Goal: Use online tool/utility

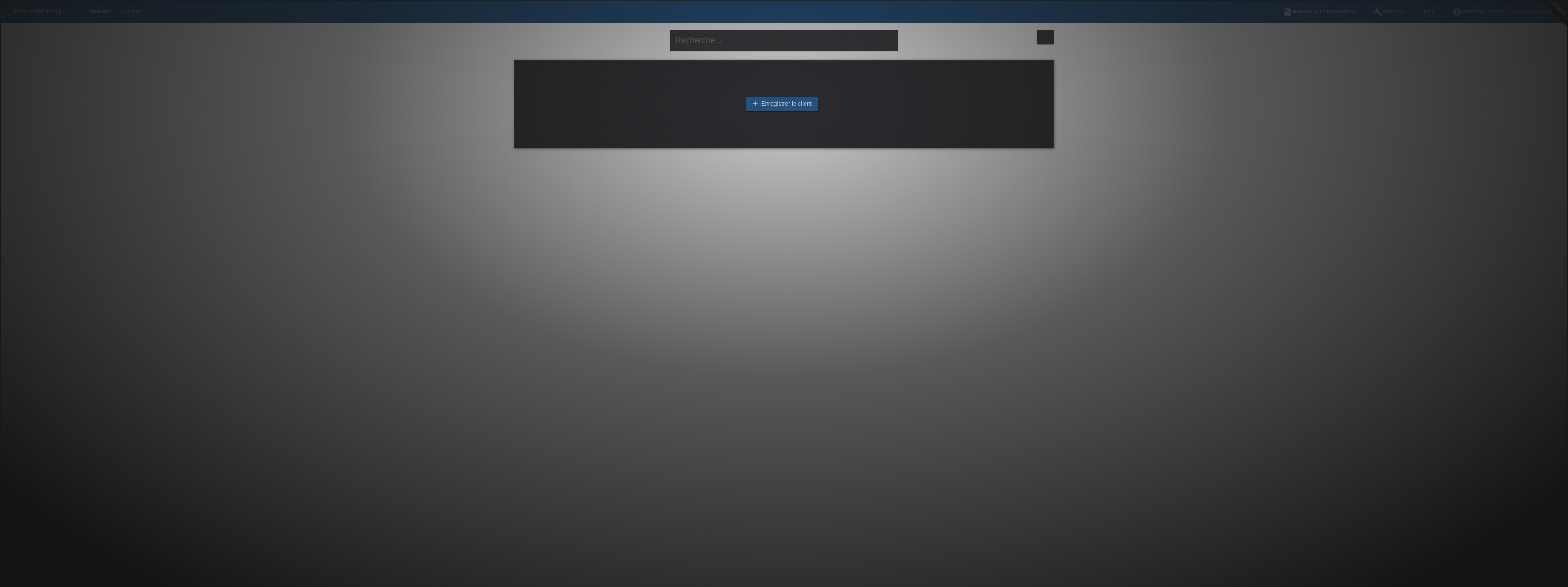
click at [1364, 45] on div at bounding box center [784, 294] width 1568 height 587
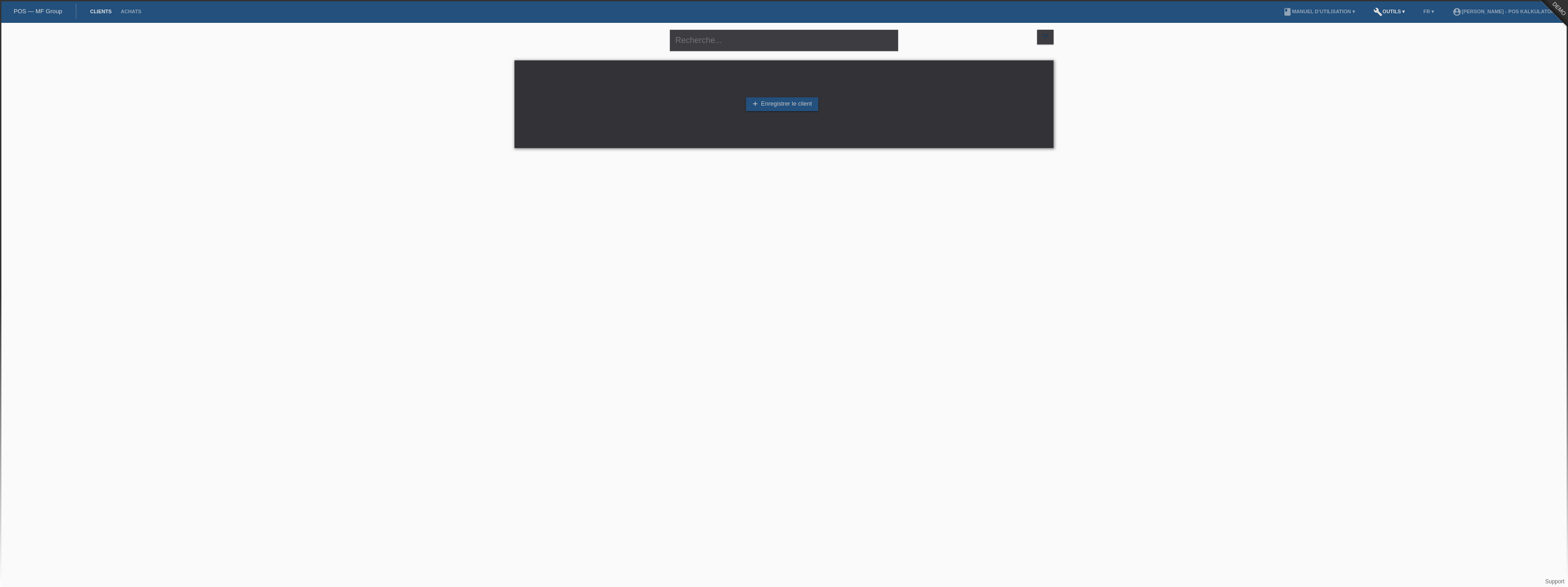
click at [1386, 11] on link "build Outils ▾" at bounding box center [1389, 12] width 40 height 6
click at [1093, 109] on div "close filter_list view_module Afficher tous les clients star Afficher les clien…" at bounding box center [784, 90] width 1568 height 134
click at [1384, 13] on link "build Outils ▾" at bounding box center [1389, 12] width 40 height 6
click at [1380, 37] on span "Calculator de taux" at bounding box center [1381, 34] width 51 height 11
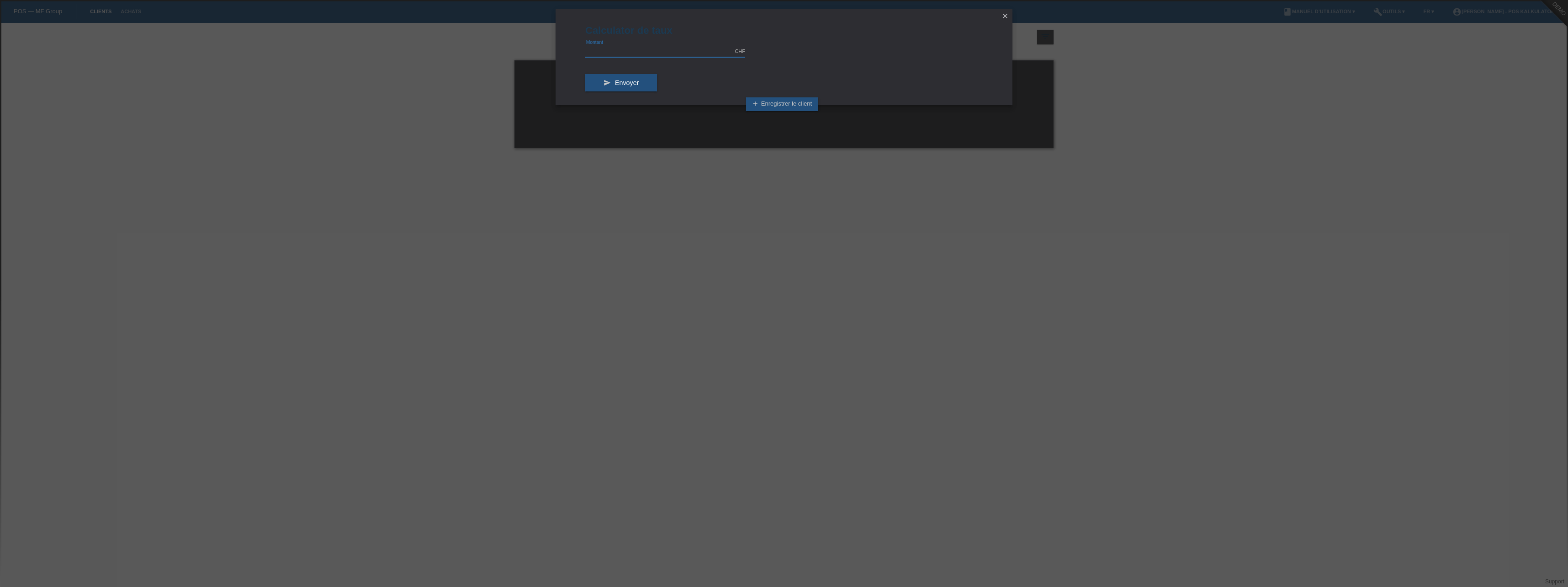
click at [661, 53] on input "text" at bounding box center [665, 51] width 159 height 12
type input "5000.00"
click at [603, 85] on button "send Envoyer" at bounding box center [621, 83] width 72 height 18
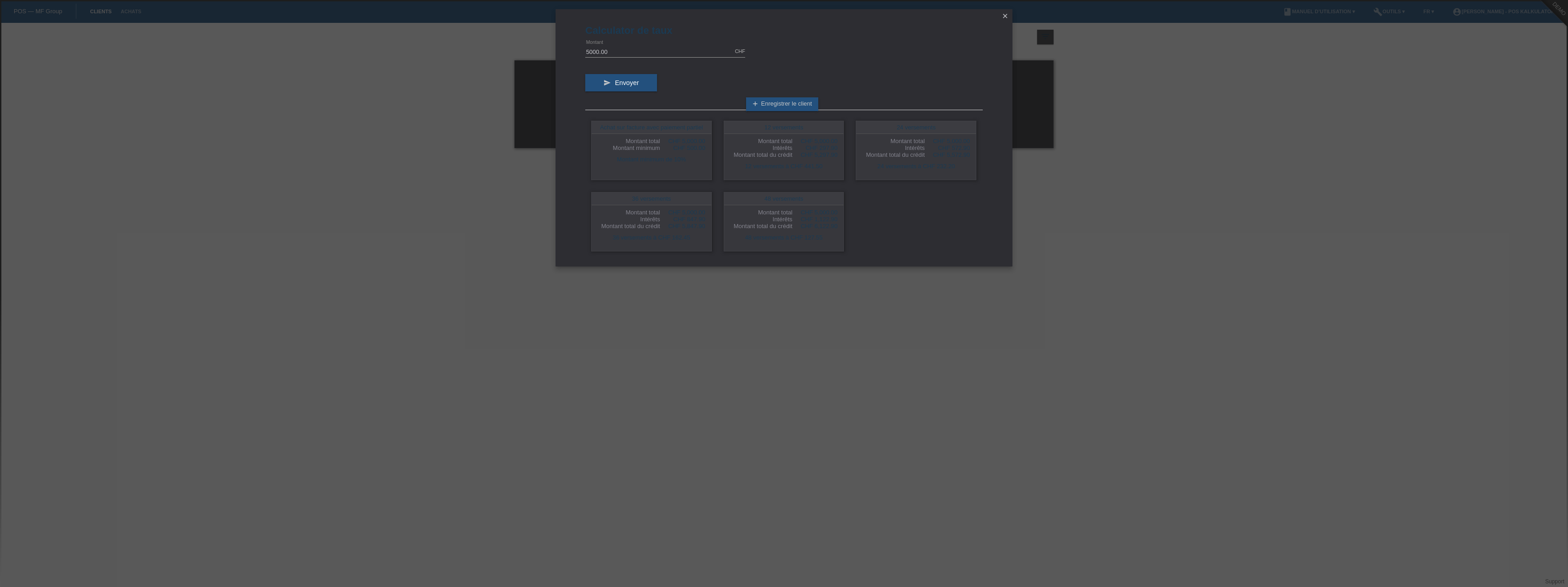
click at [1002, 13] on icon "close" at bounding box center [1005, 16] width 7 height 7
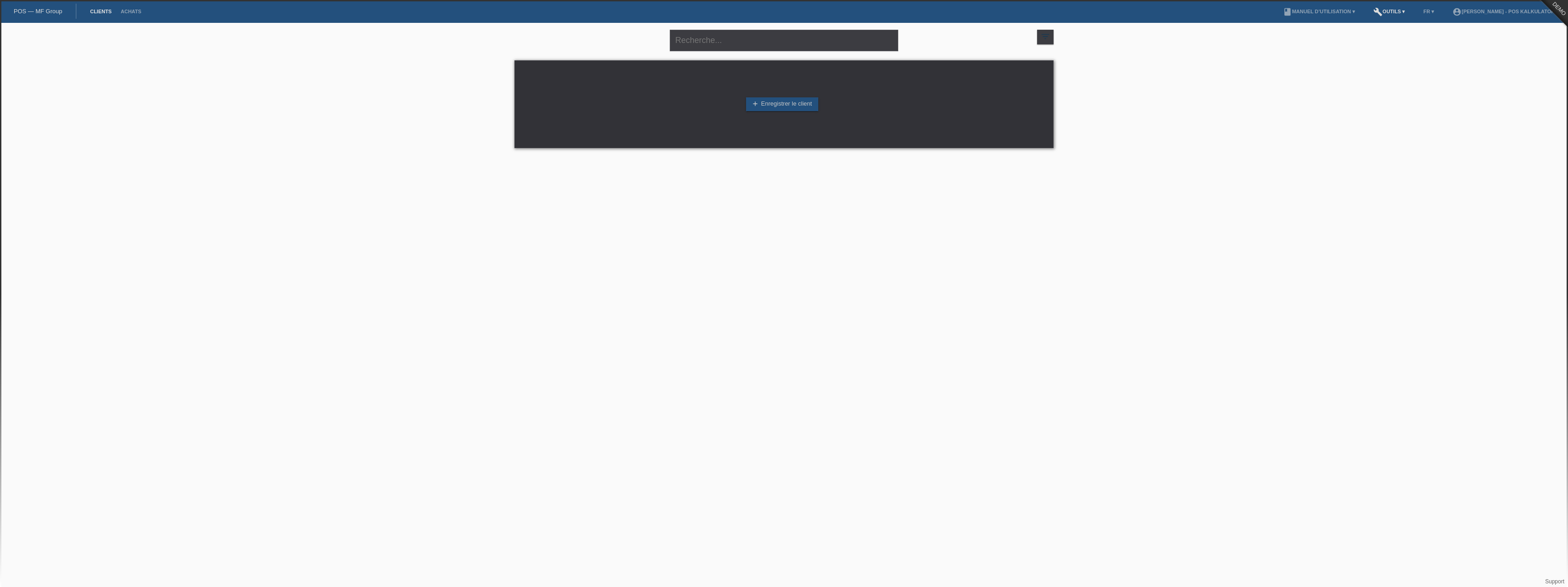
click at [1374, 13] on icon "build" at bounding box center [1377, 11] width 9 height 9
click at [1369, 35] on span "Calculator de taux" at bounding box center [1381, 34] width 51 height 11
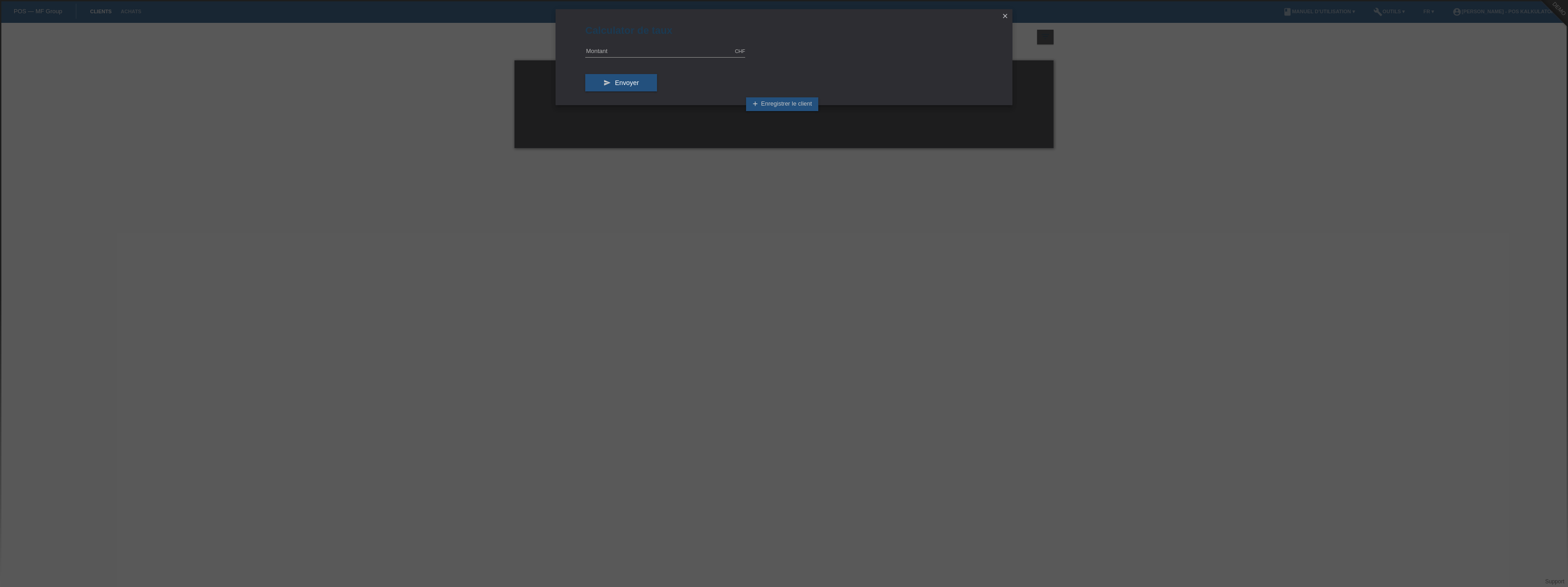
click at [1005, 15] on icon "close" at bounding box center [1005, 16] width 7 height 7
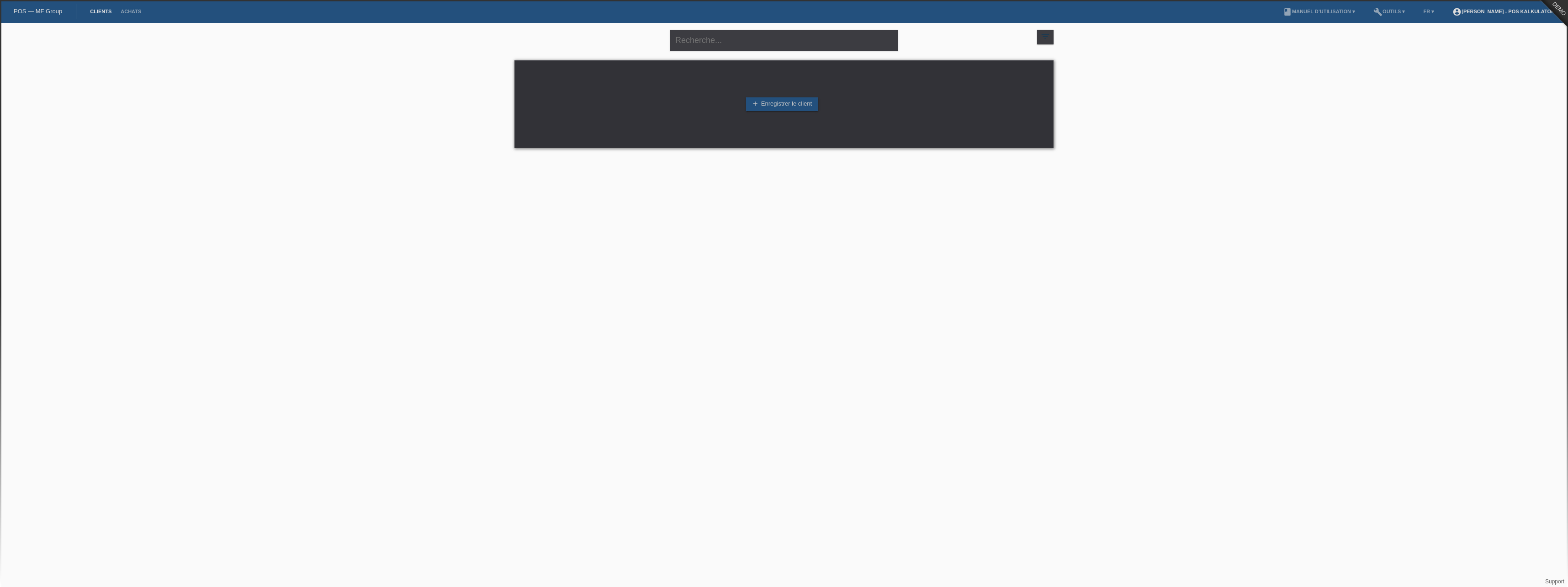
click at [1479, 13] on link "account_circle [PERSON_NAME] - POS Kalkulator ▾" at bounding box center [1505, 12] width 115 height 6
click at [1471, 59] on link "Déconnexion" at bounding box center [1468, 62] width 34 height 7
